Goal: Information Seeking & Learning: Learn about a topic

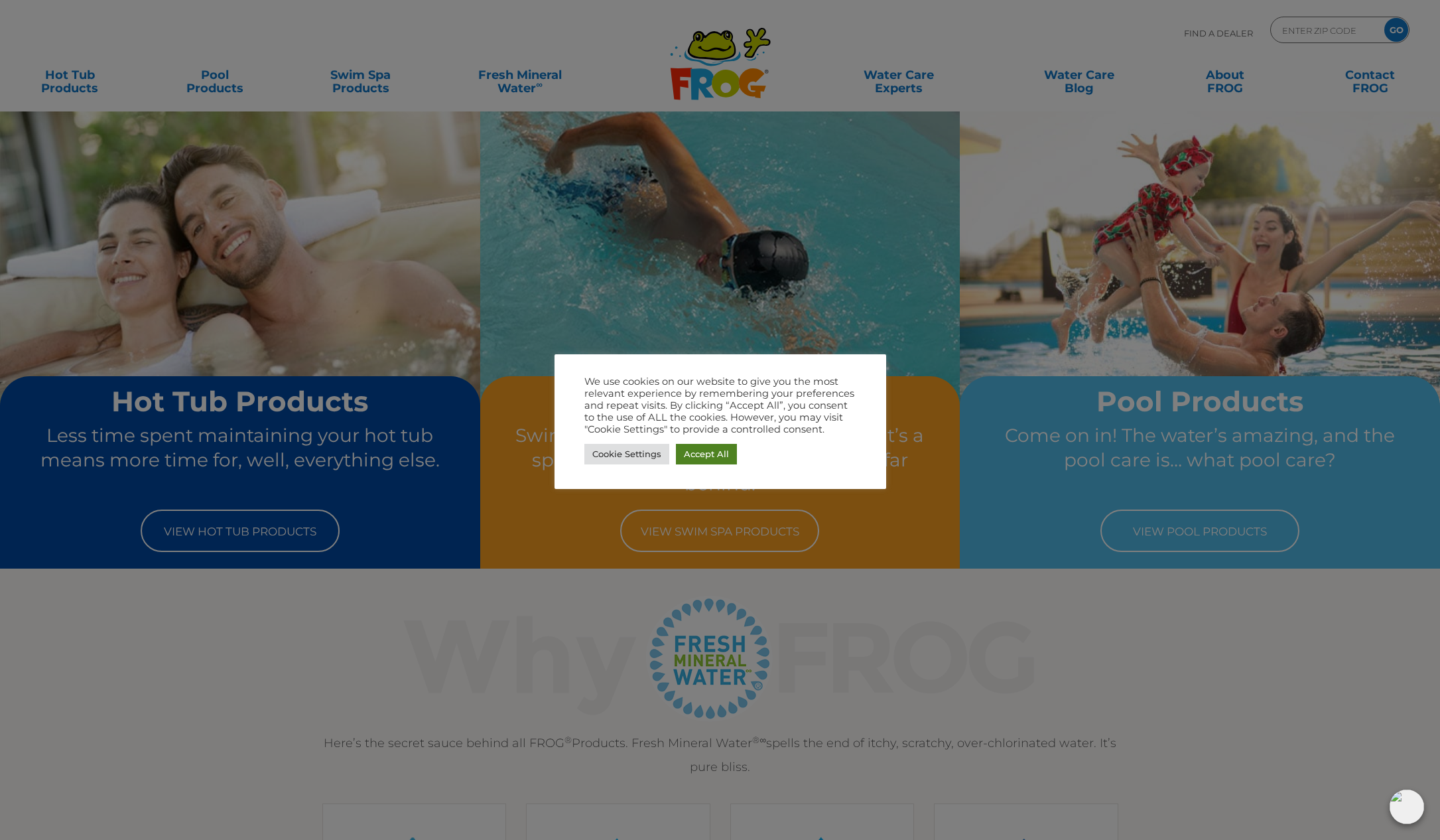
click at [697, 453] on link "Accept All" at bounding box center [706, 454] width 61 height 21
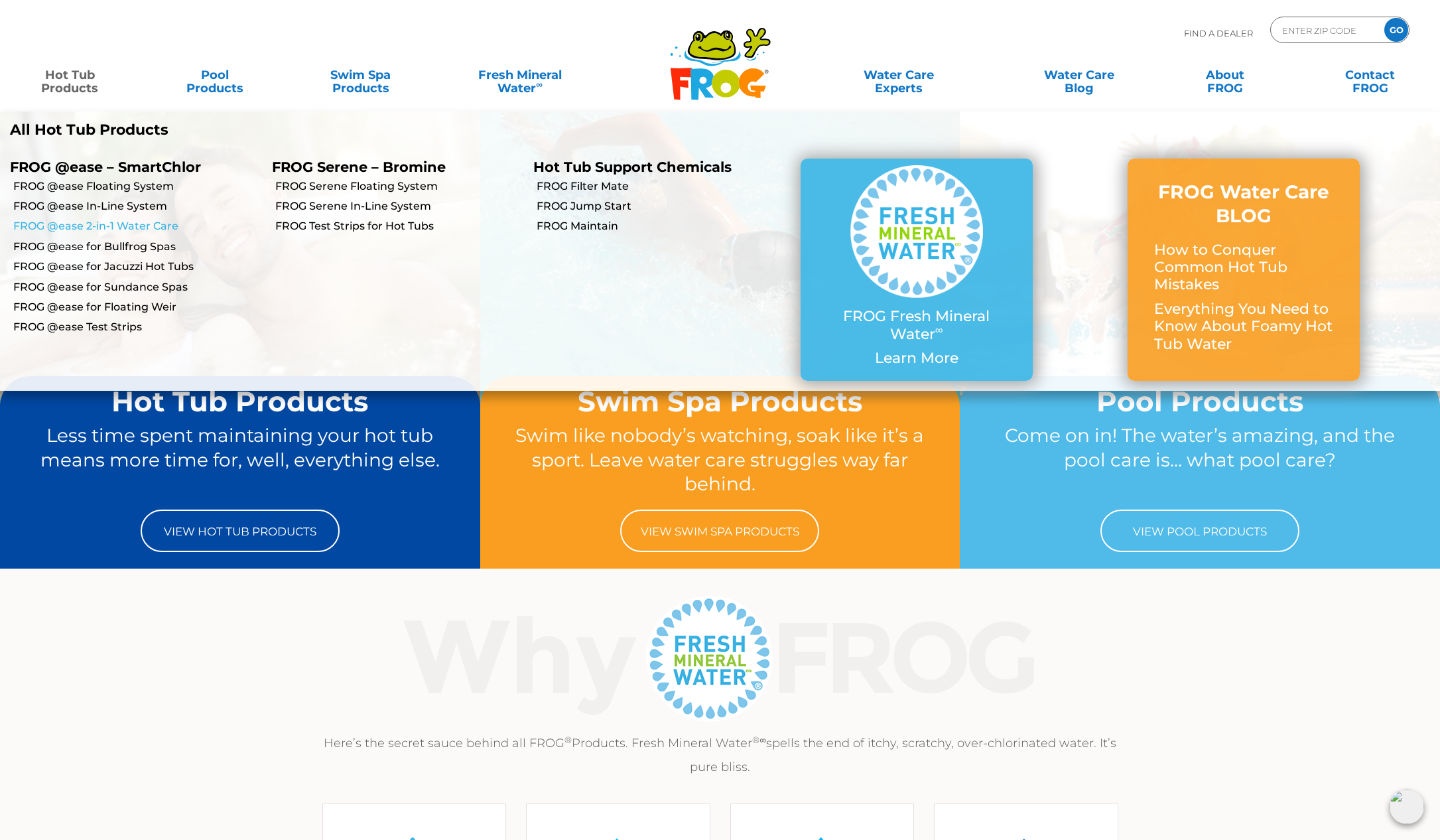
scroll to position [3, 0]
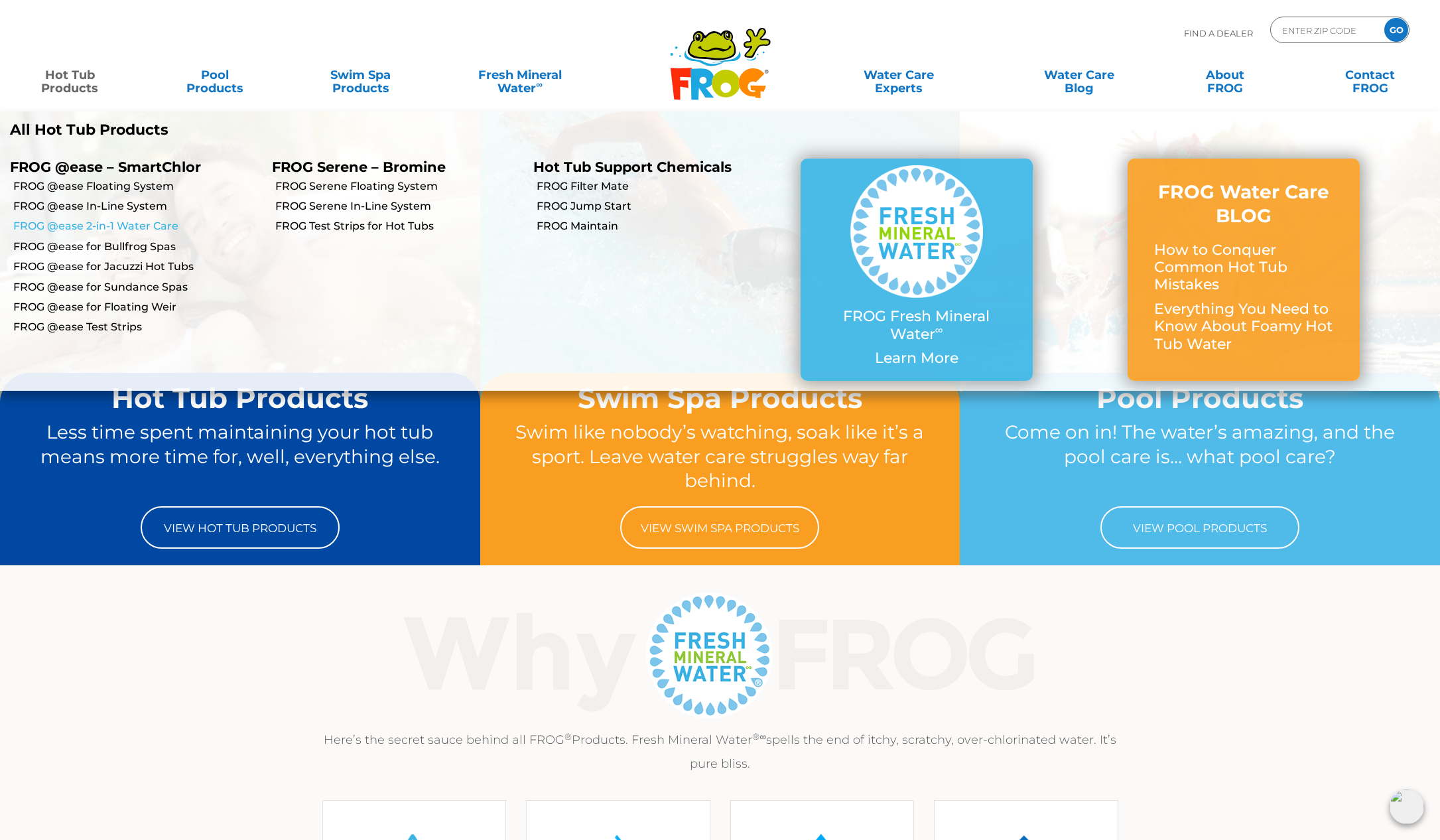
click at [110, 225] on link "FROG @ease 2-in-1 Water Care" at bounding box center [138, 226] width 249 height 15
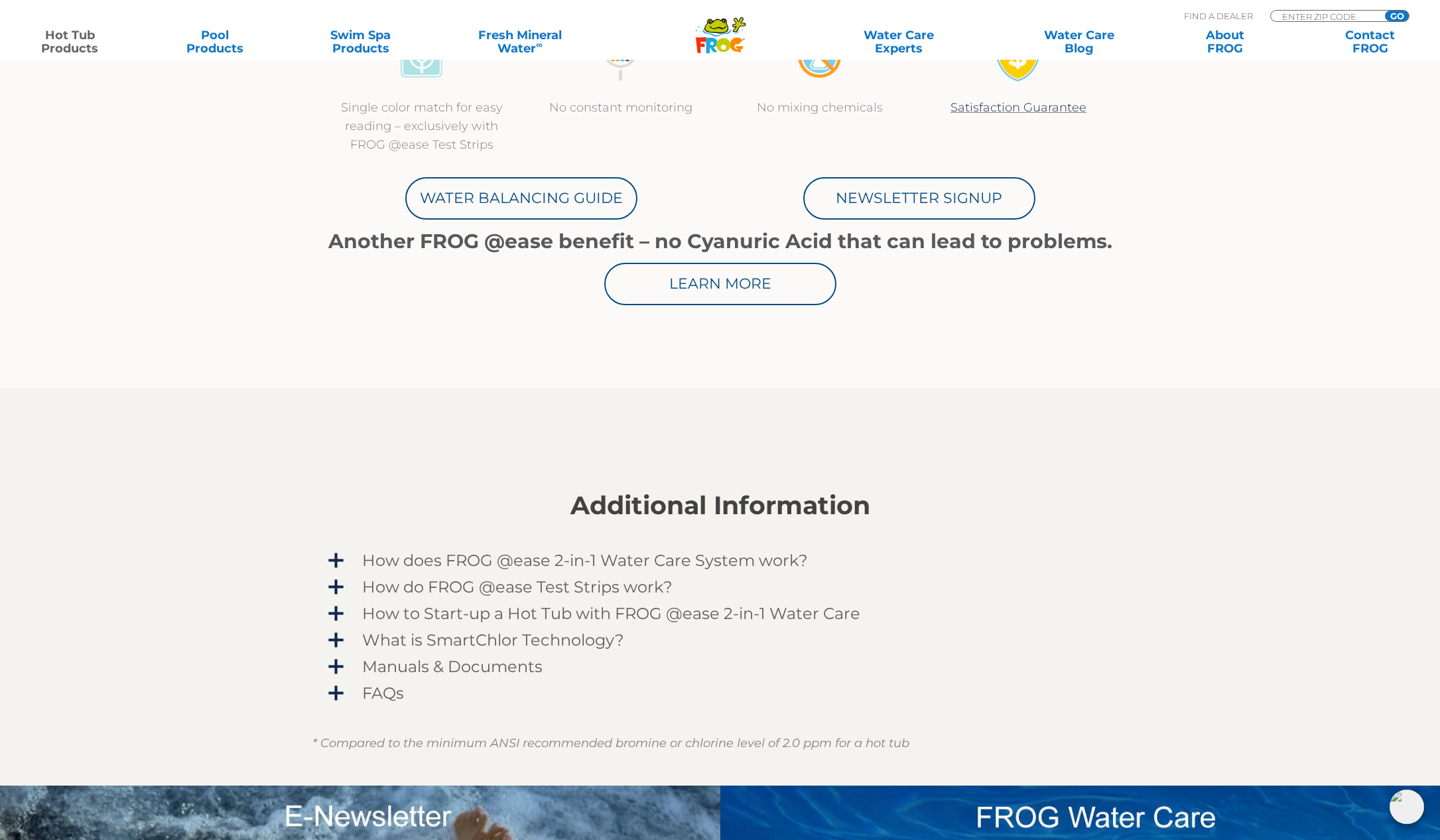
scroll to position [714, 0]
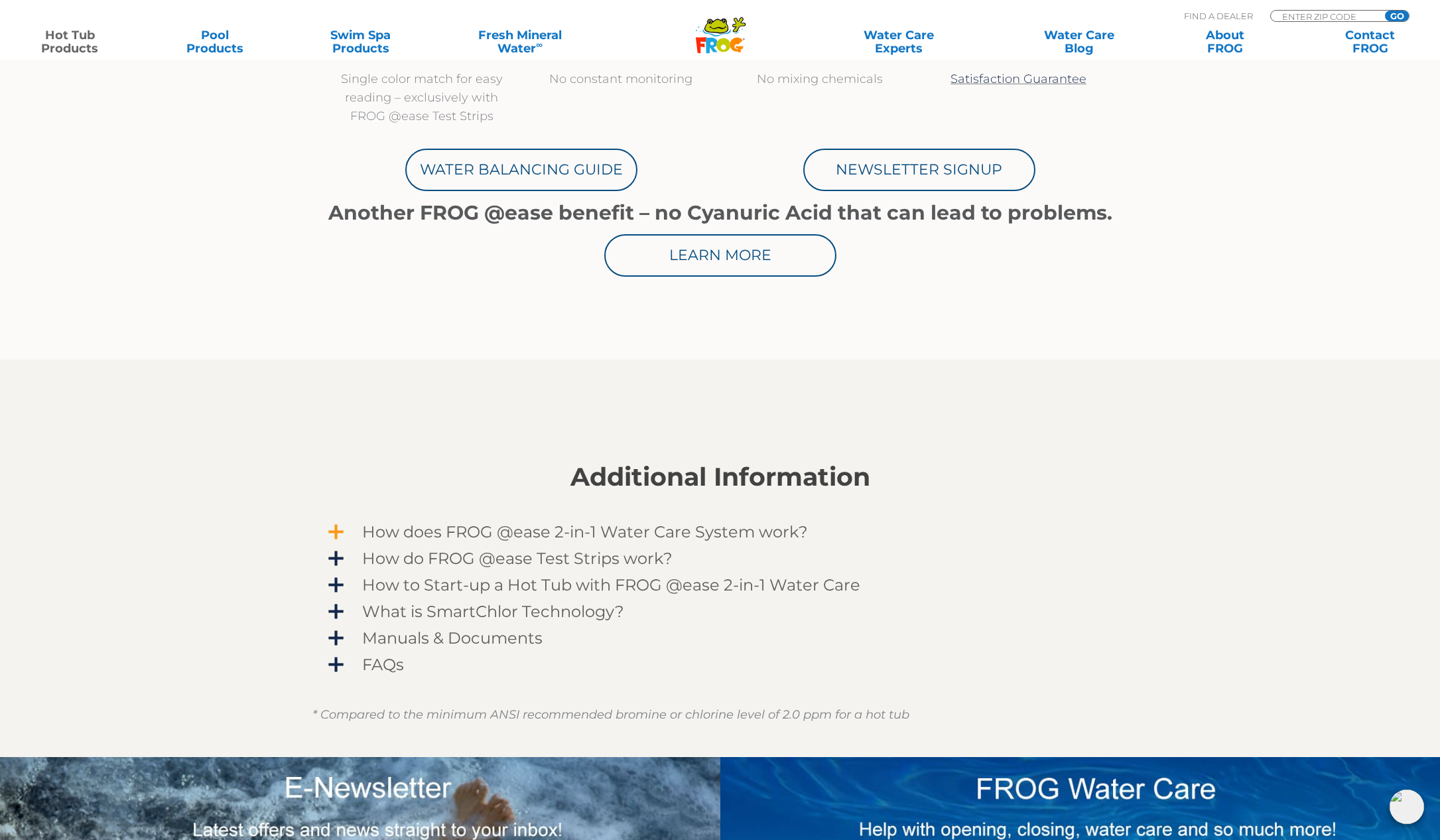
click at [343, 531] on span "How does FROG @ease 2-in-1 Water Care System work?" at bounding box center [729, 532] width 772 height 18
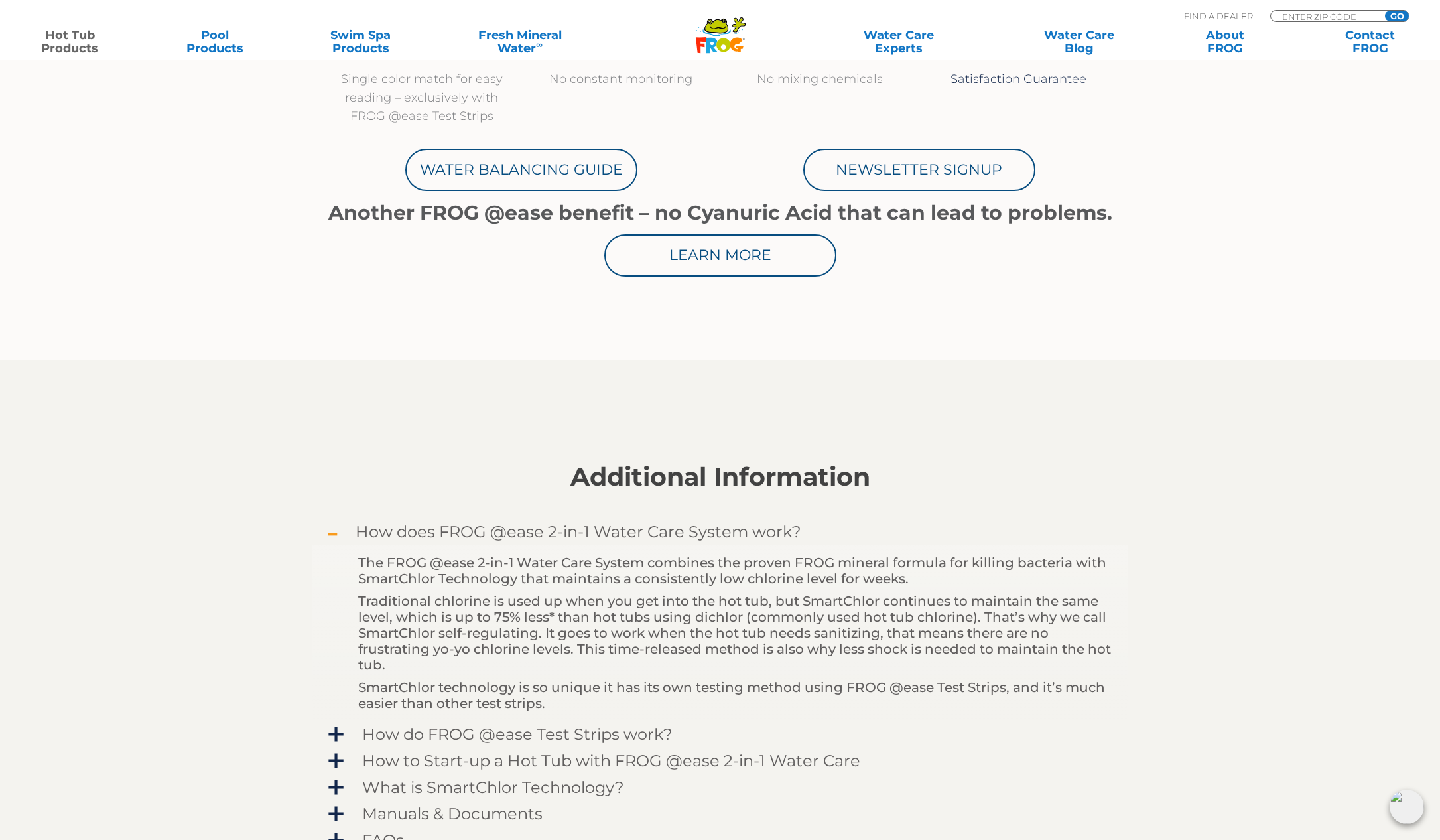
scroll to position [714, 0]
click at [343, 535] on span "How does FROG @ease 2-in-1 Water Care System work?" at bounding box center [729, 532] width 772 height 18
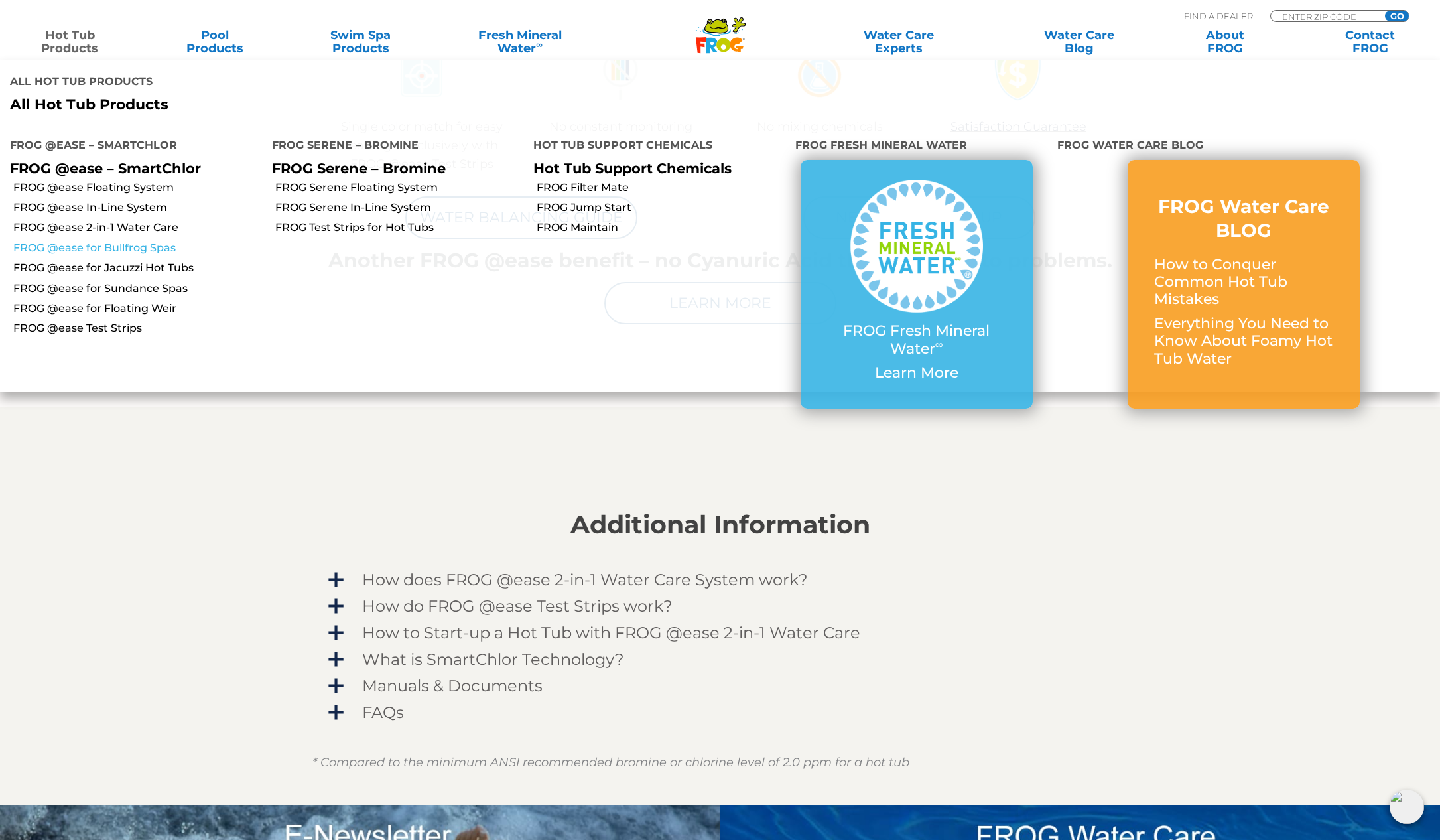
scroll to position [665, 1]
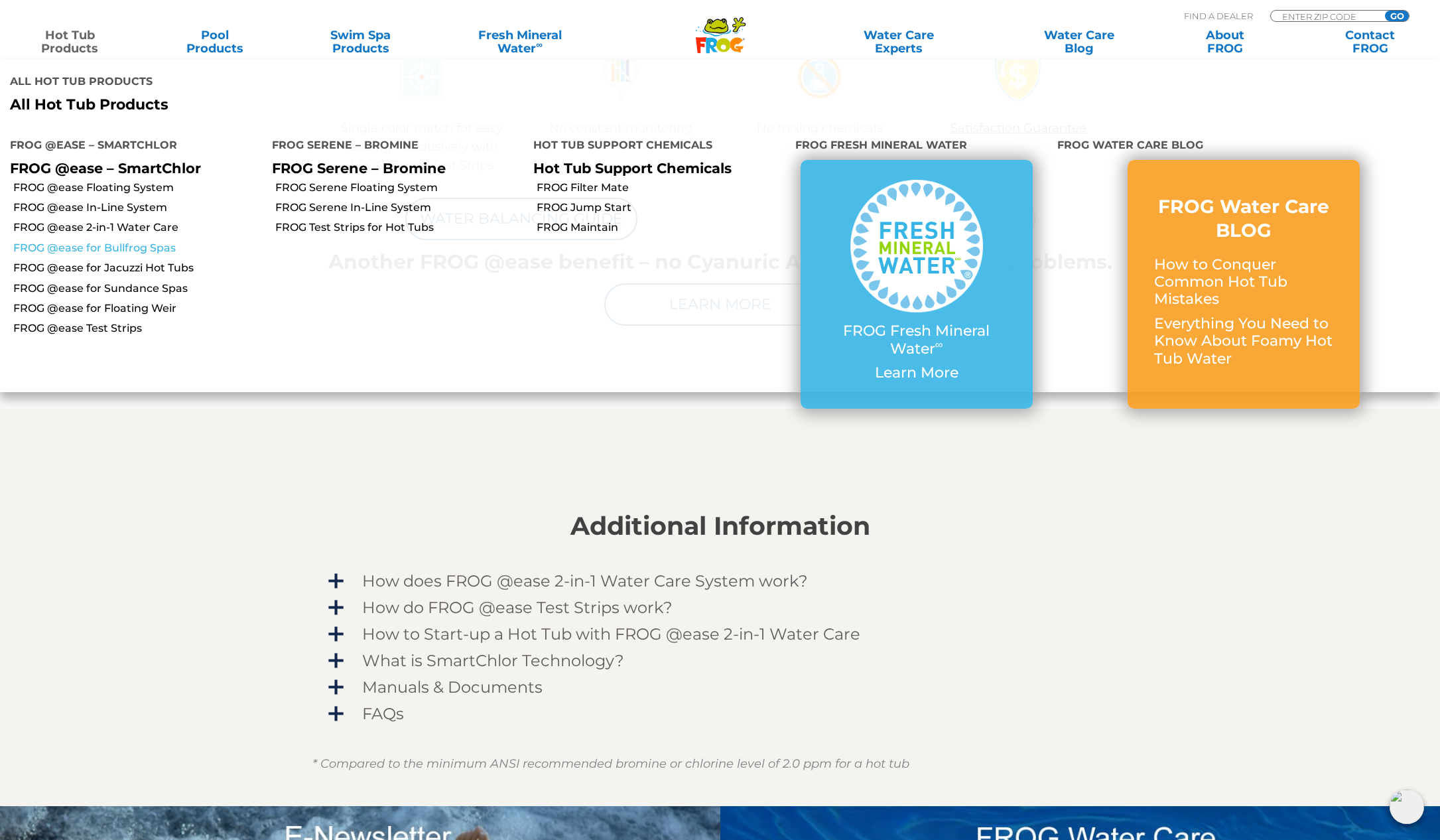
click at [125, 241] on link "FROG @ease for Bullfrog Spas" at bounding box center [138, 248] width 249 height 15
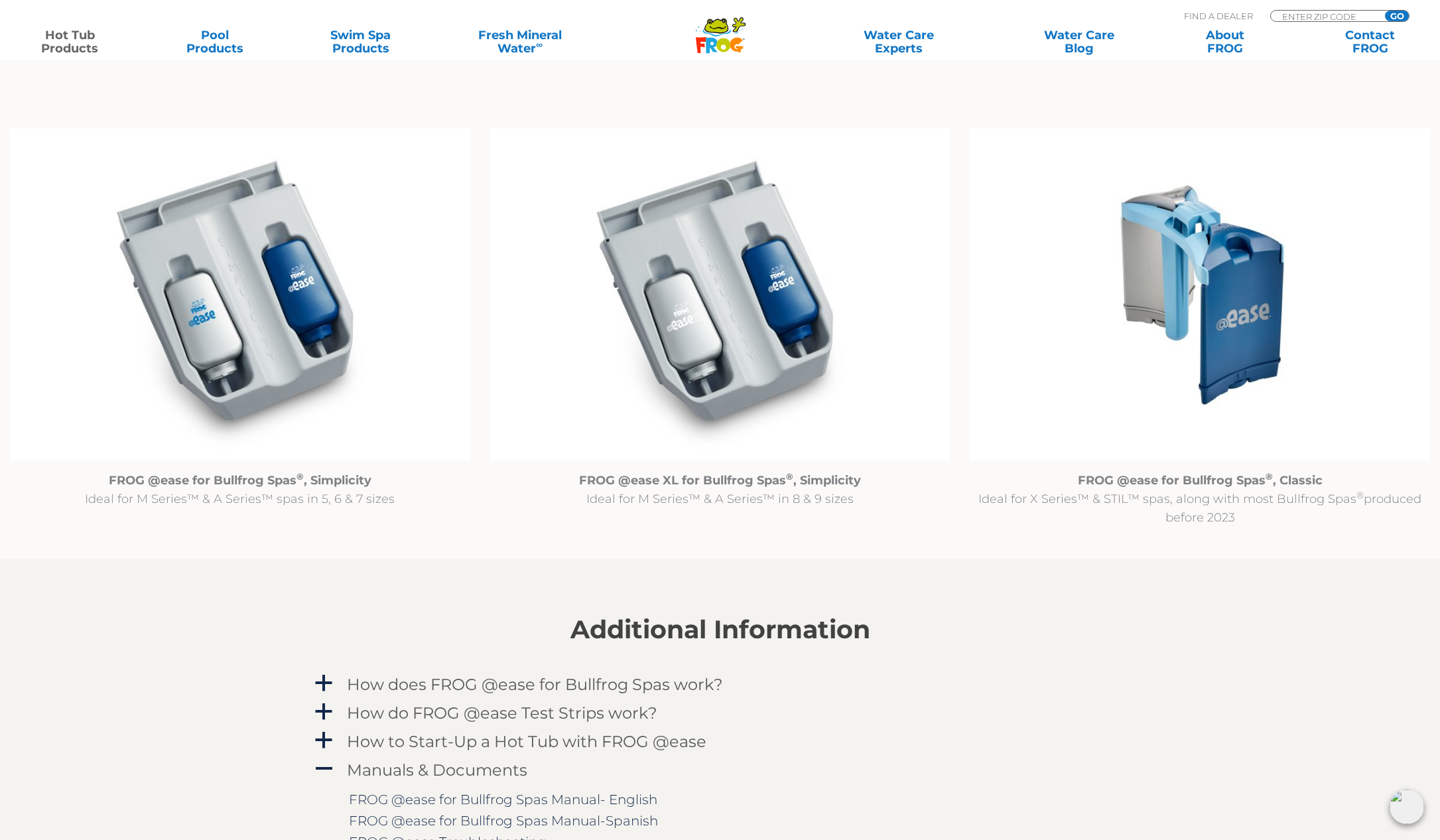
scroll to position [1327, 0]
click at [1220, 353] on img at bounding box center [1200, 294] width 460 height 332
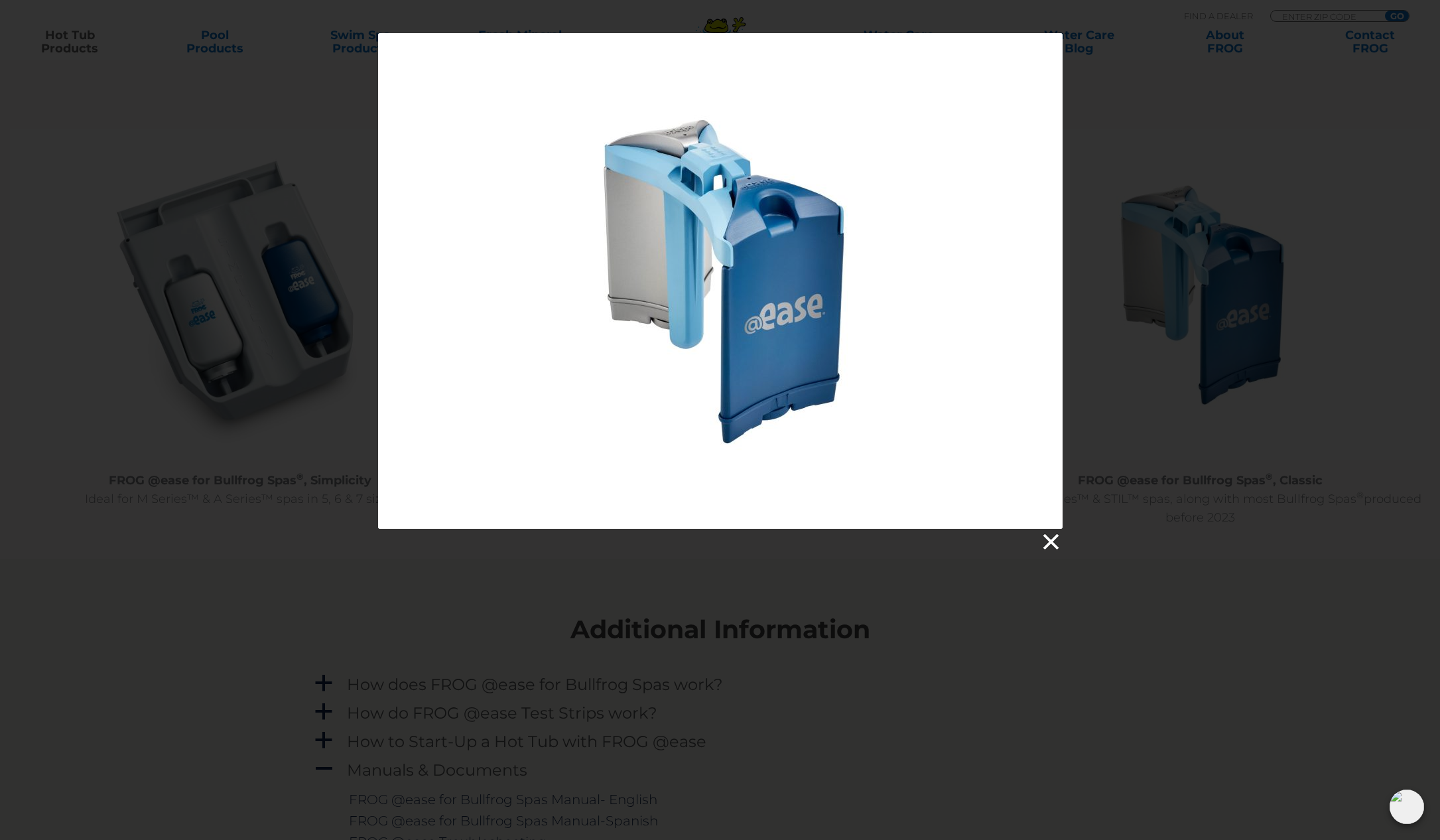
click at [1052, 543] on link at bounding box center [1049, 541] width 20 height 20
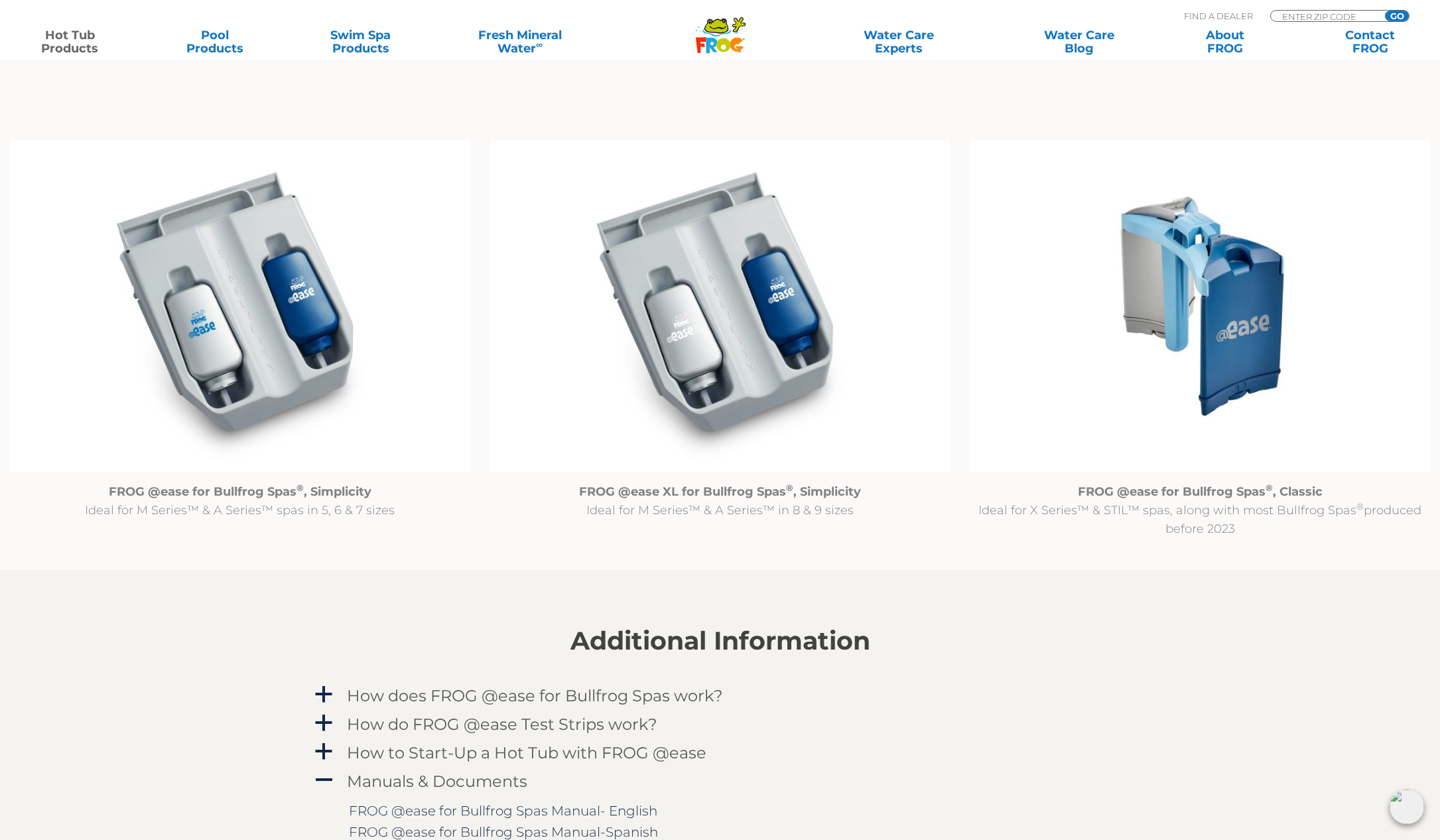
scroll to position [1315, 0]
